Goal: Communication & Community: Answer question/provide support

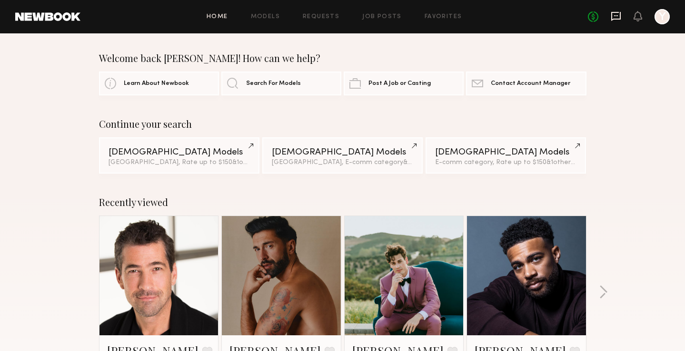
click at [617, 21] on icon at bounding box center [616, 16] width 10 height 10
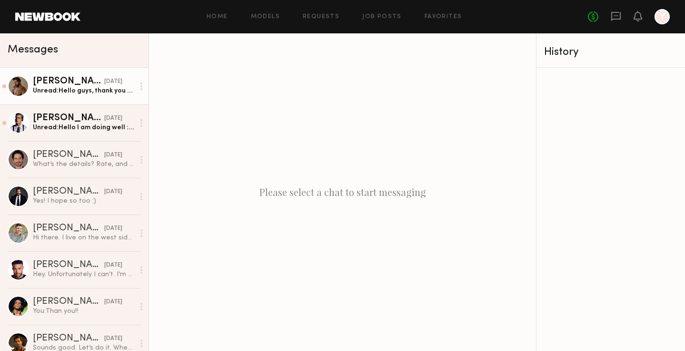
click at [81, 91] on div "Unread: Hello guys, thank you for your message. I just couldn’t see what date w…" at bounding box center [83, 90] width 101 height 9
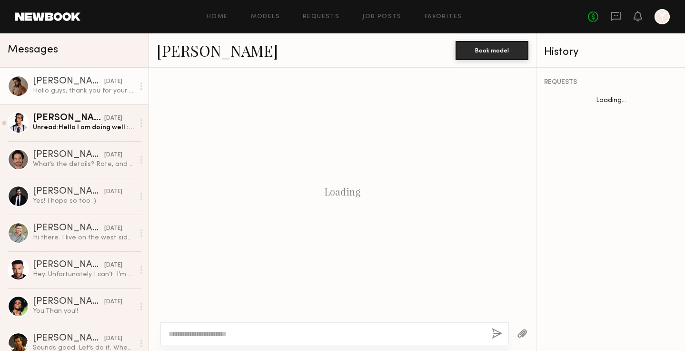
scroll to position [296, 0]
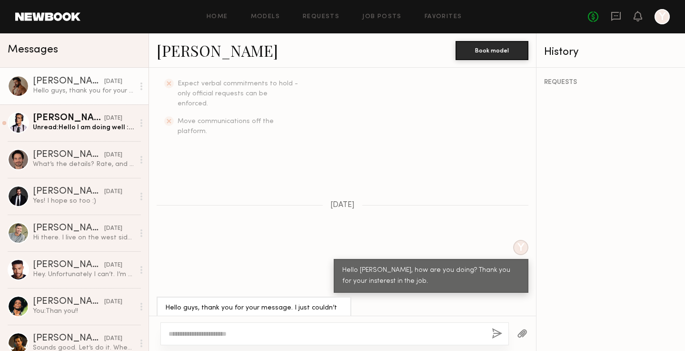
click at [357, 323] on div at bounding box center [335, 333] width 349 height 23
click at [352, 332] on textarea at bounding box center [327, 334] width 316 height 10
type textarea "*"
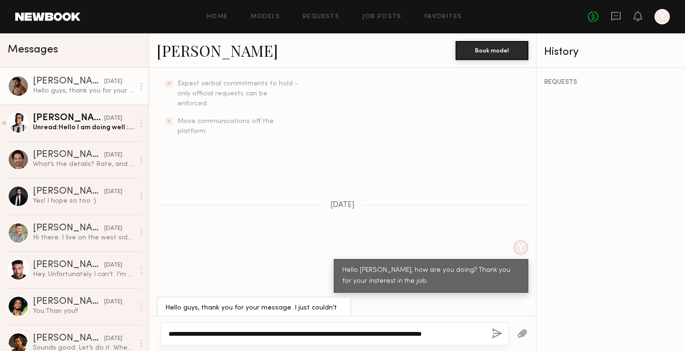
type textarea "**********"
click at [498, 337] on button "button" at bounding box center [497, 334] width 10 height 12
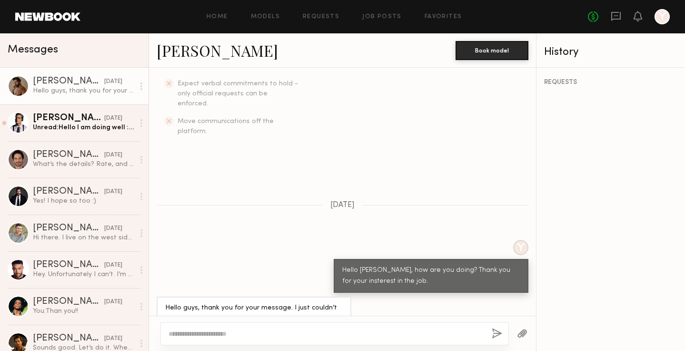
scroll to position [497, 0]
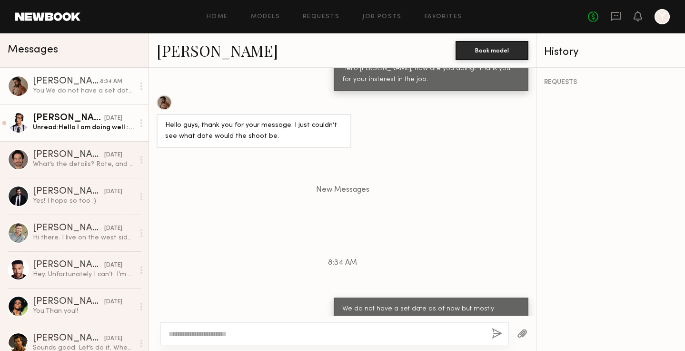
click at [87, 127] on div "Unread: Hello I am doing well :) thank you for reaching out how are you doing?" at bounding box center [83, 127] width 101 height 9
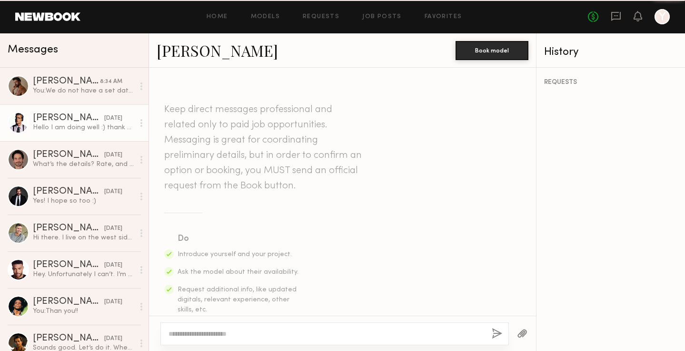
scroll to position [296, 0]
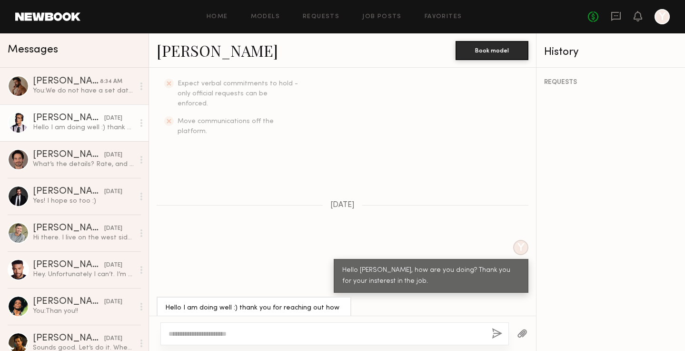
click at [246, 324] on div at bounding box center [335, 333] width 349 height 23
click at [243, 332] on textarea at bounding box center [327, 334] width 316 height 10
type textarea "*"
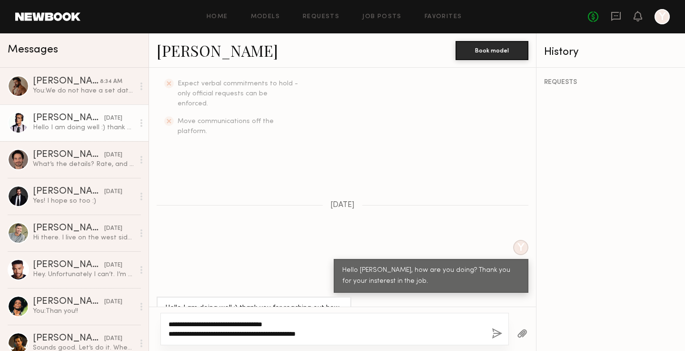
type textarea "**********"
click at [491, 336] on div "**********" at bounding box center [335, 328] width 349 height 32
click at [499, 334] on button "button" at bounding box center [497, 334] width 10 height 12
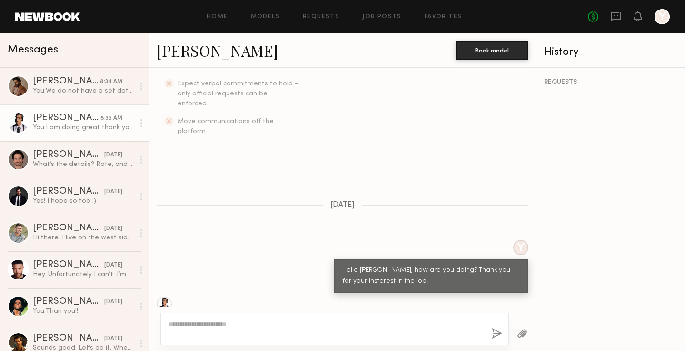
scroll to position [497, 0]
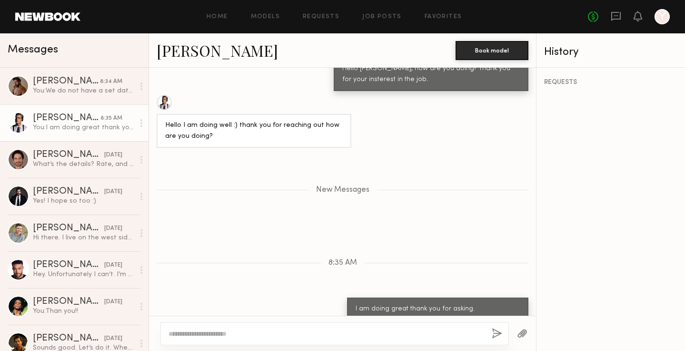
click at [441, 189] on div "New Messages" at bounding box center [342, 187] width 387 height 73
click at [269, 182] on div "New Messages" at bounding box center [342, 187] width 387 height 73
click at [615, 273] on div "REQUESTS" at bounding box center [611, 209] width 149 height 283
